Goal: Find specific page/section: Find specific page/section

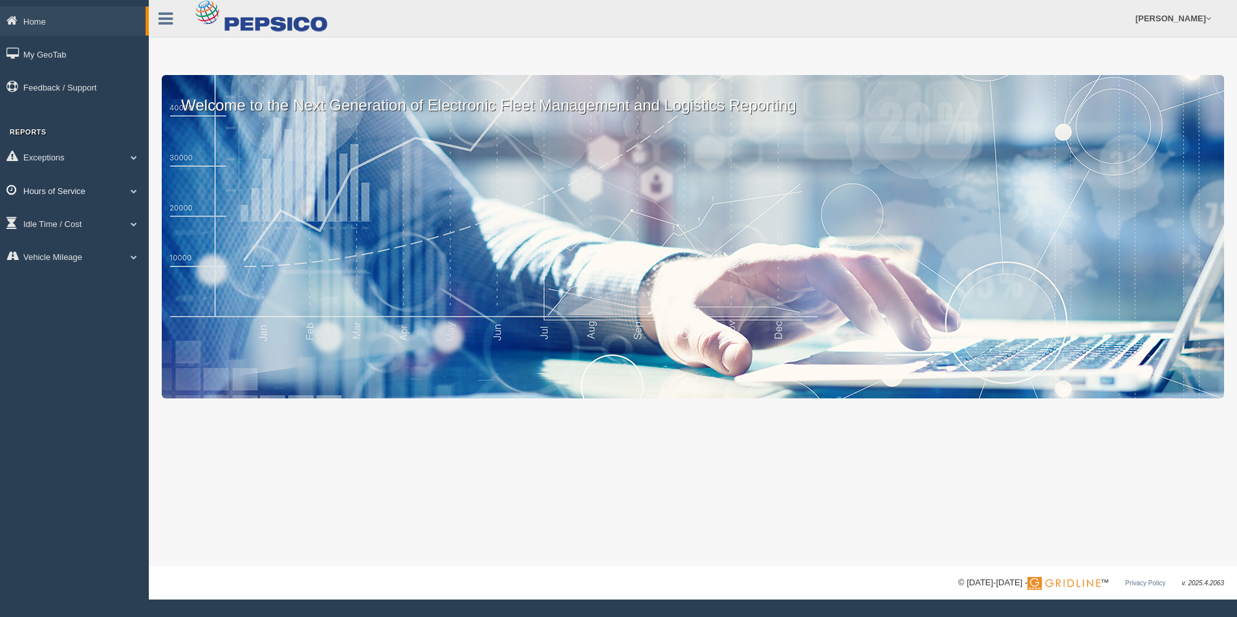
click at [100, 188] on link "Hours of Service" at bounding box center [74, 190] width 149 height 29
click at [89, 212] on link "HOS Explanation Reports" at bounding box center [84, 220] width 122 height 23
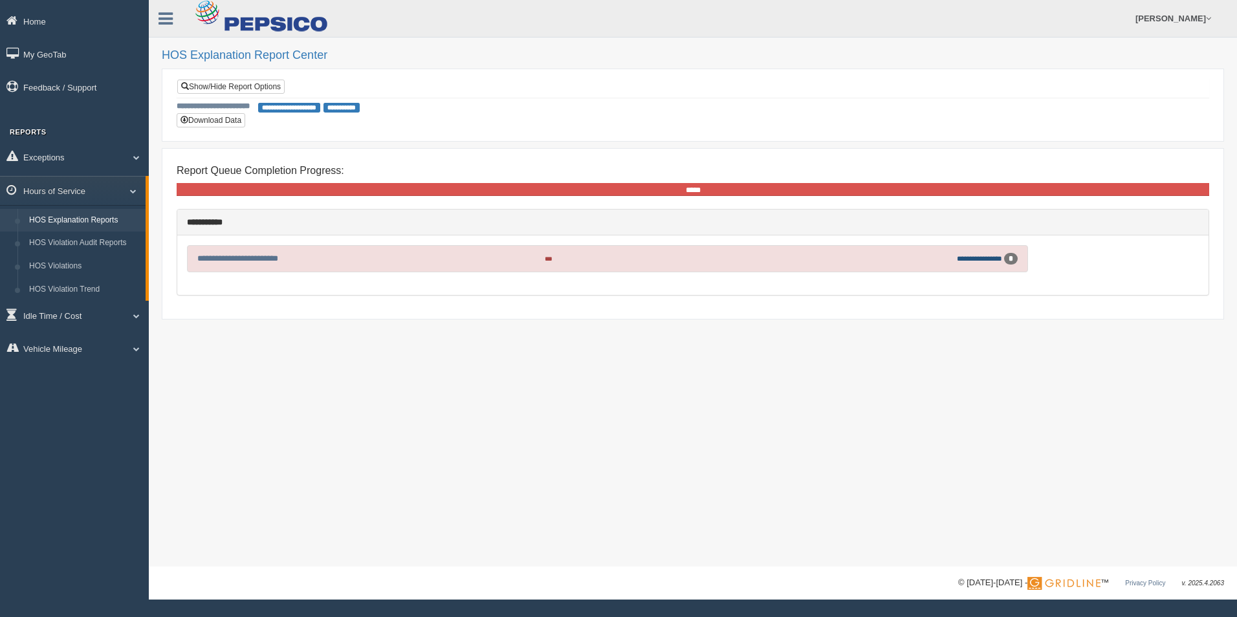
click at [985, 256] on link "**********" at bounding box center [979, 258] width 45 height 7
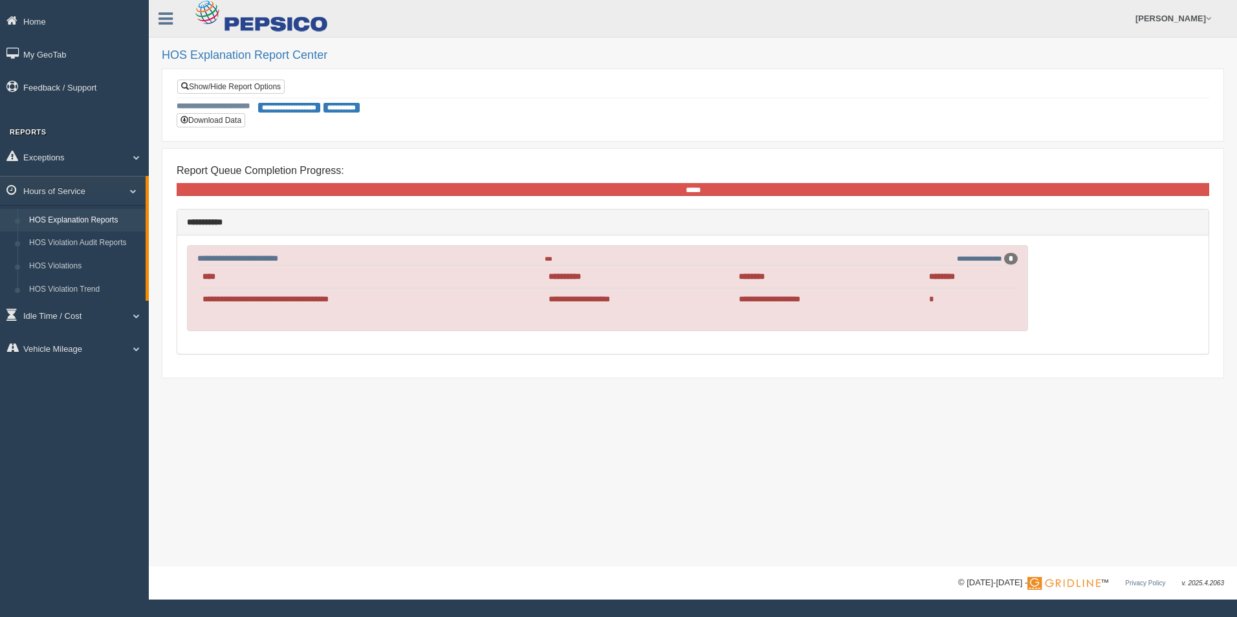
click at [804, 331] on div "**********" at bounding box center [692, 294] width 1025 height 99
